Goal: Find specific page/section: Find specific page/section

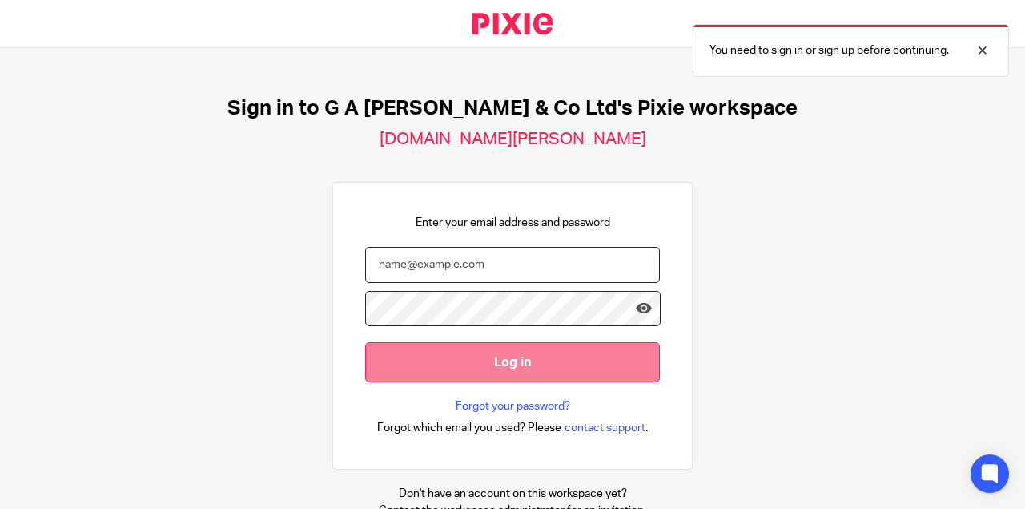
type input "[PERSON_NAME][EMAIL_ADDRESS][DOMAIN_NAME]"
click at [496, 348] on input "Log in" at bounding box center [512, 361] width 295 height 39
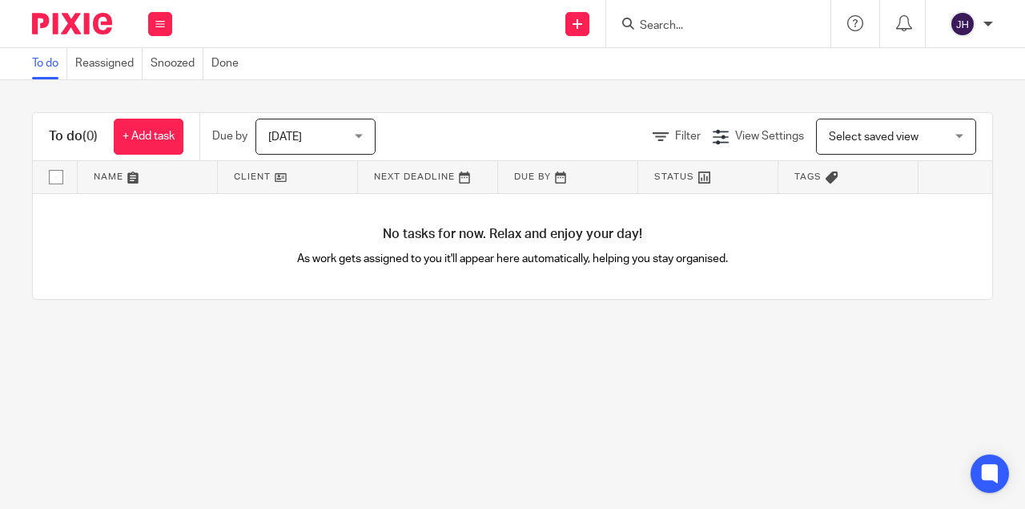
click at [686, 24] on input "Search" at bounding box center [710, 26] width 144 height 14
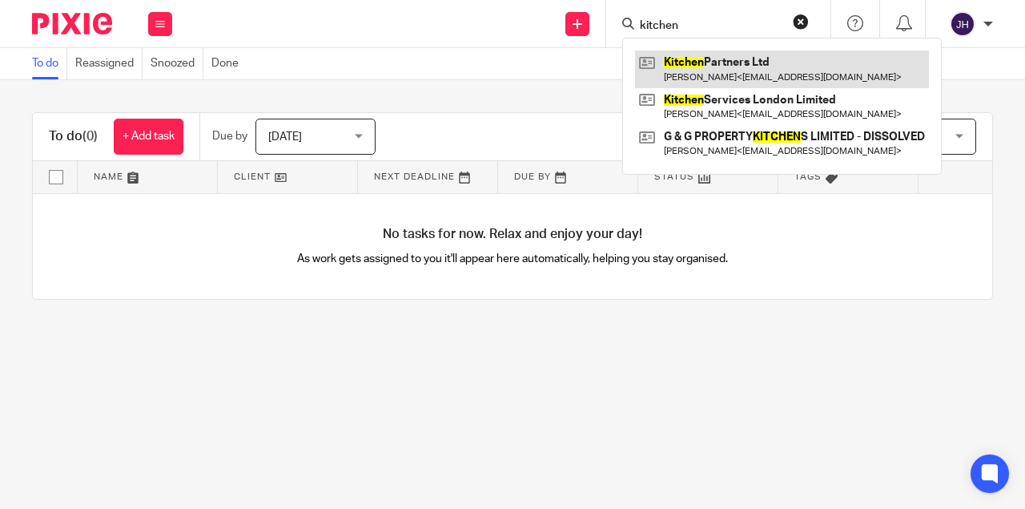
type input "kitchen"
click at [714, 58] on link at bounding box center [782, 68] width 294 height 37
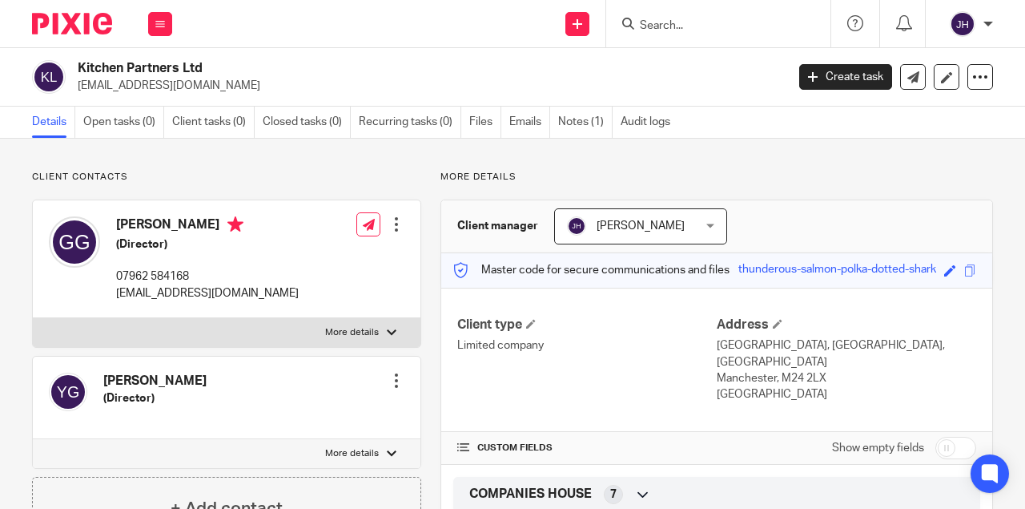
click at [672, 23] on input "Search" at bounding box center [710, 26] width 144 height 14
paste input "[PERSON_NAME]"
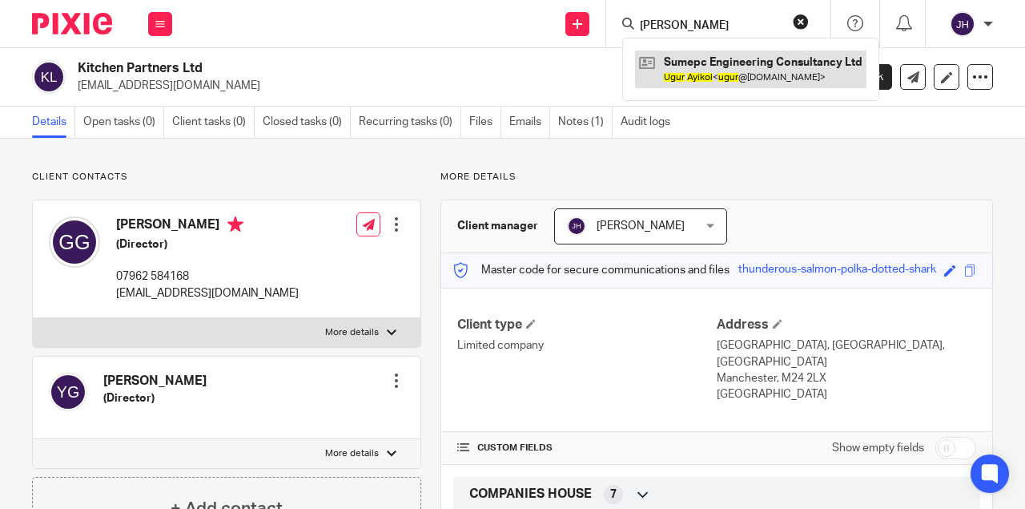
type input "[PERSON_NAME]"
click at [676, 58] on link at bounding box center [750, 68] width 231 height 37
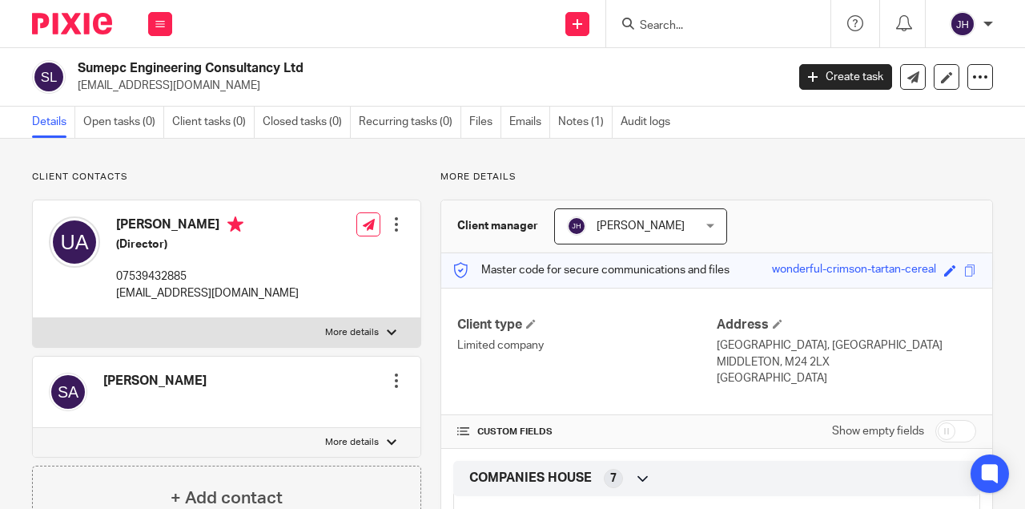
click at [103, 70] on h2 "Sumepc Engineering Consultancy Ltd" at bounding box center [357, 68] width 558 height 17
drag, startPoint x: 103, startPoint y: 70, endPoint x: 302, endPoint y: 68, distance: 198.6
click at [302, 68] on h2 "Sumepc Engineering Consultancy Ltd" at bounding box center [357, 68] width 558 height 17
copy div "Sumepc Engineering Consultancy Ltd"
